Goal: Transaction & Acquisition: Book appointment/travel/reservation

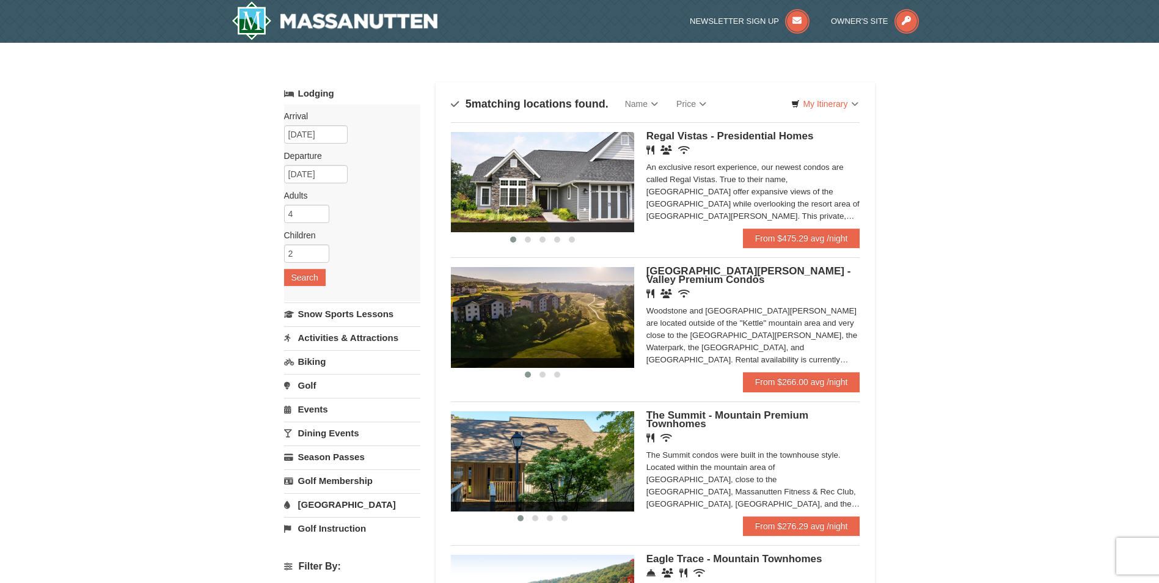
click at [907, 513] on div "× Categories Map List Filter My Itinerary Questions? 1-540-289-9441 Lodging Arr…" at bounding box center [579, 446] width 1159 height 807
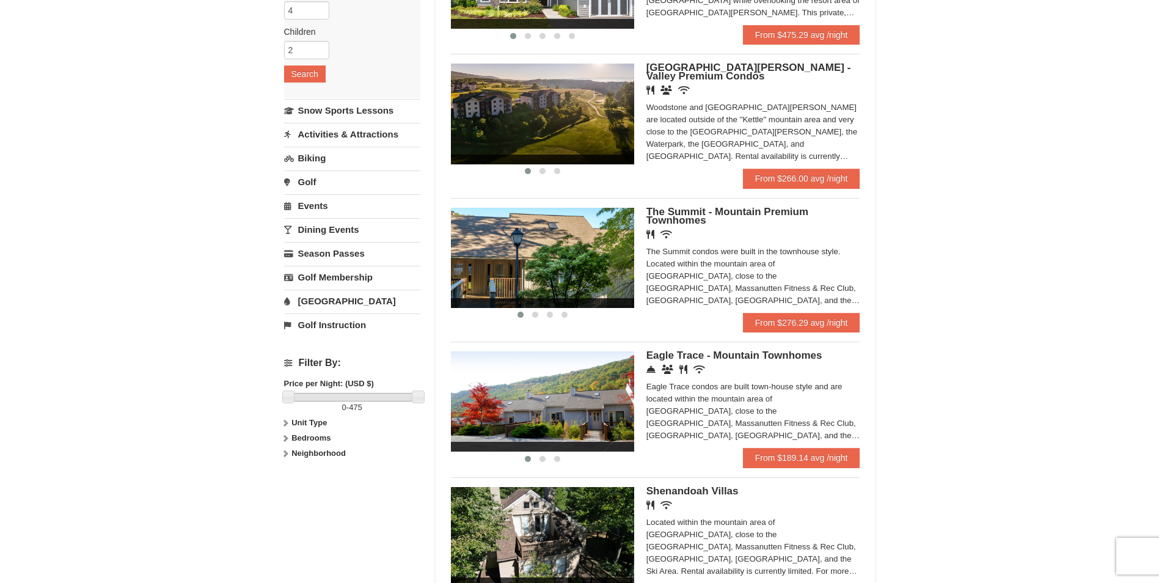
scroll to position [218, 0]
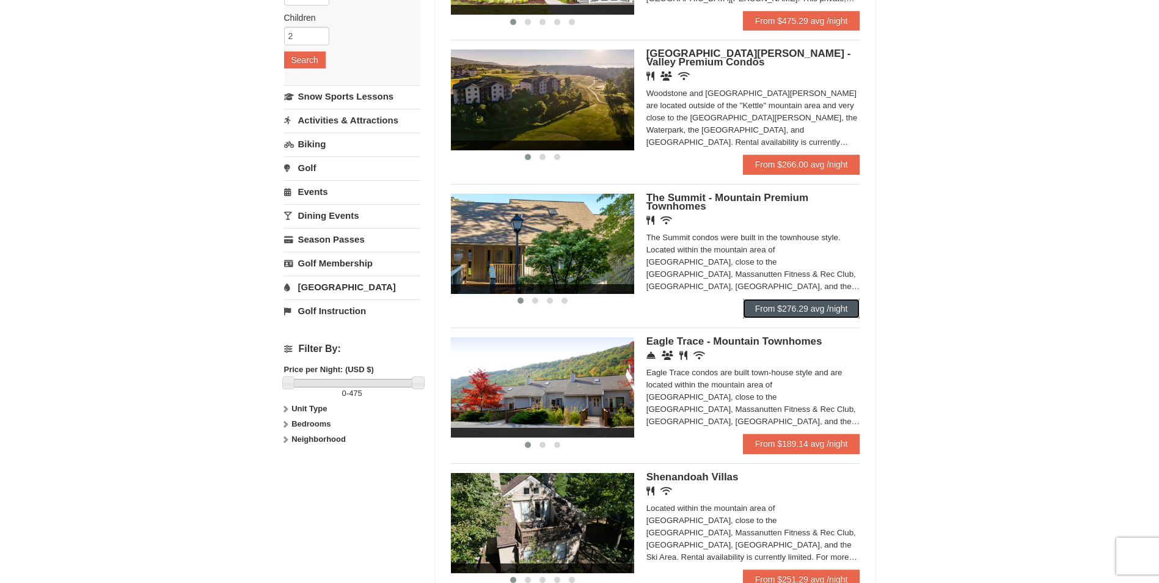
click at [825, 299] on link "From $276.29 avg /night" at bounding box center [801, 309] width 117 height 20
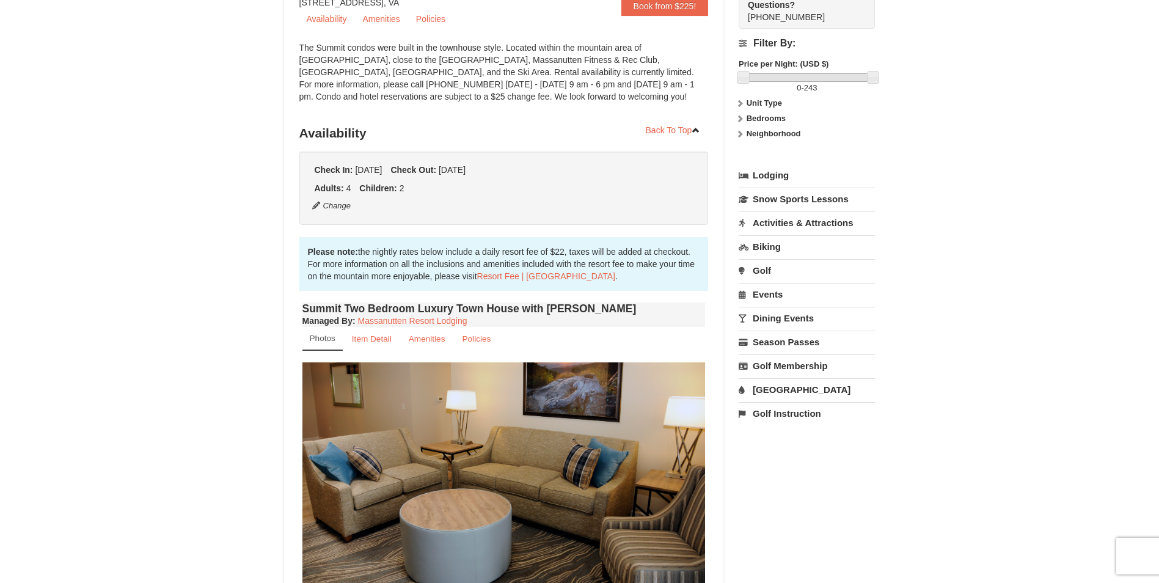
scroll to position [306, 0]
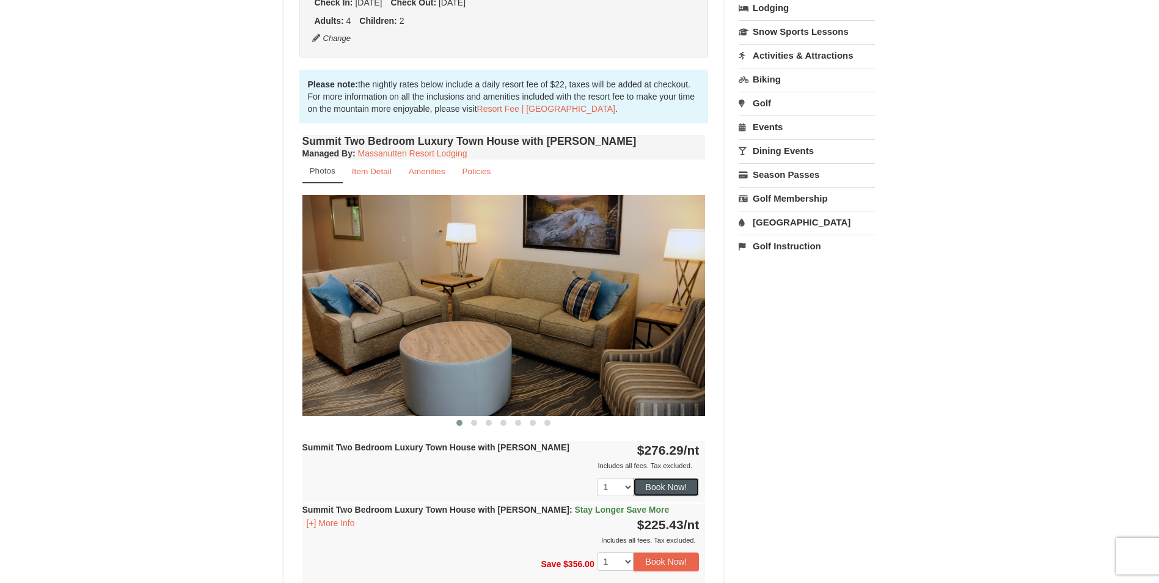
click at [667, 495] on button "Book Now!" at bounding box center [667, 487] width 66 height 18
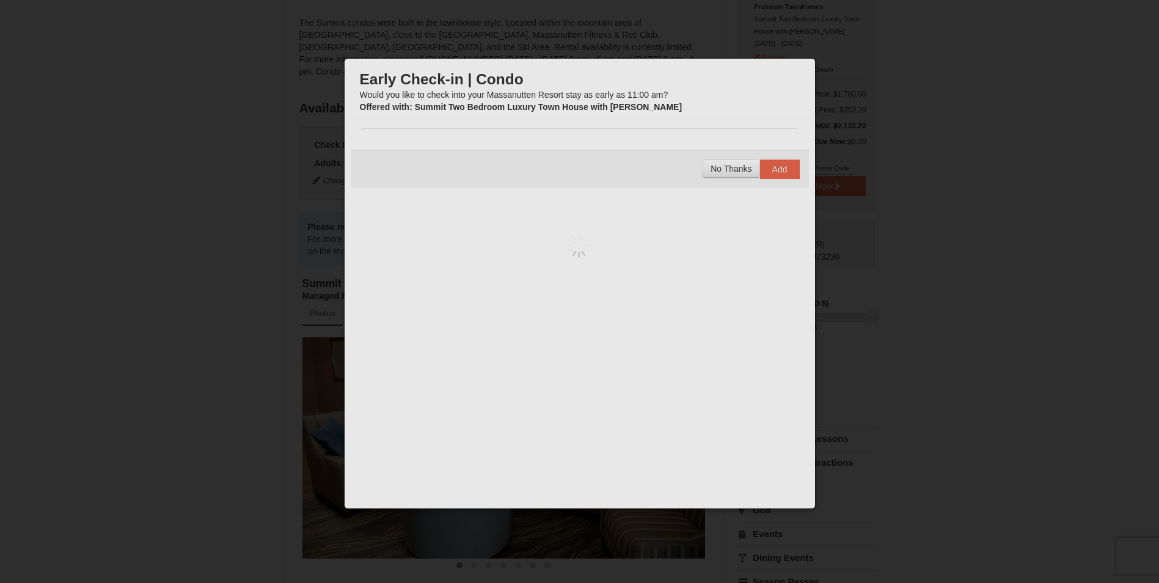
scroll to position [119, 0]
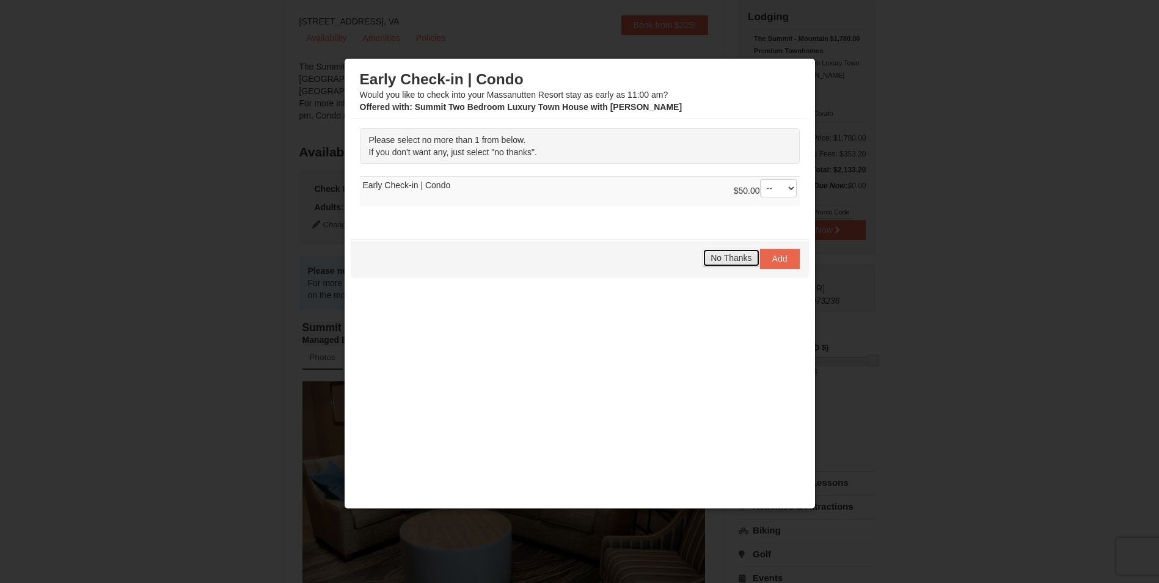
click at [740, 262] on span "No Thanks" at bounding box center [731, 258] width 41 height 10
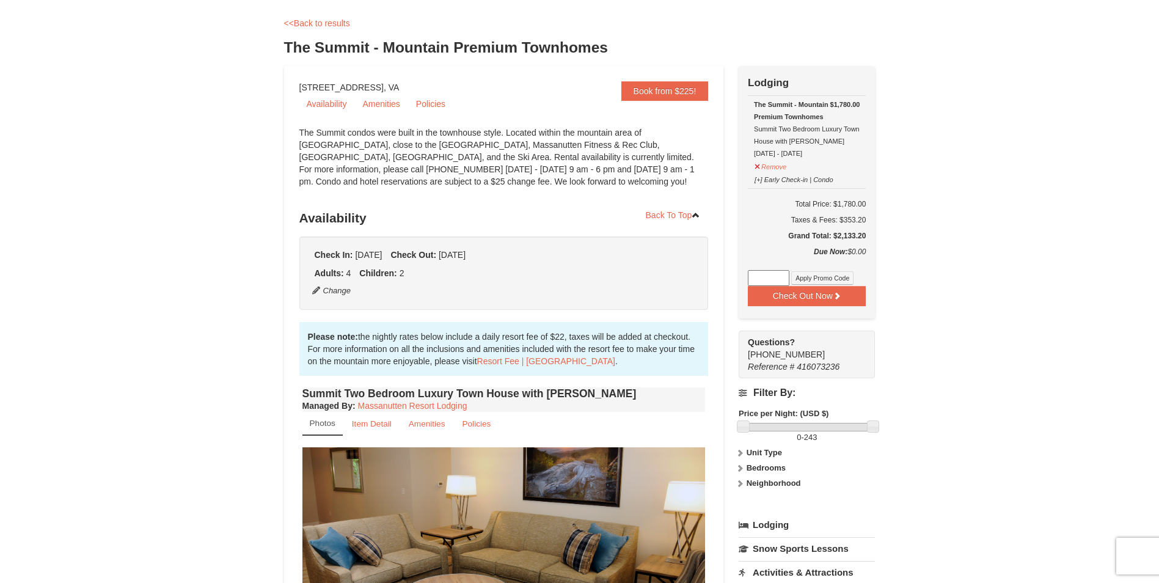
scroll to position [0, 0]
